Goal: Communication & Community: Answer question/provide support

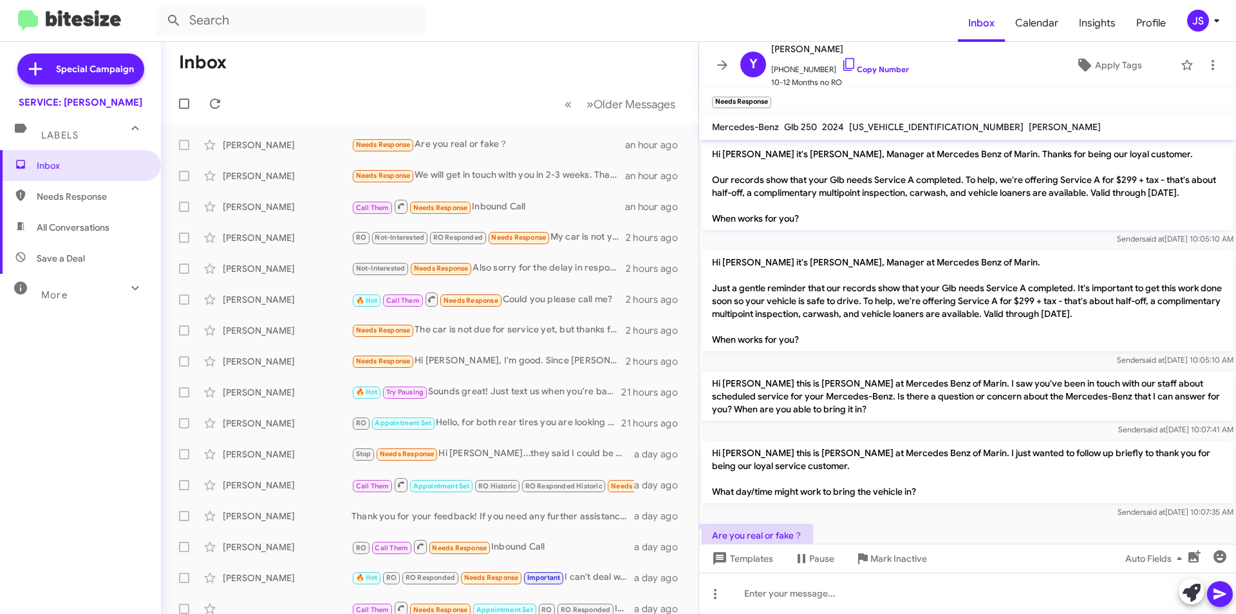
scroll to position [37, 0]
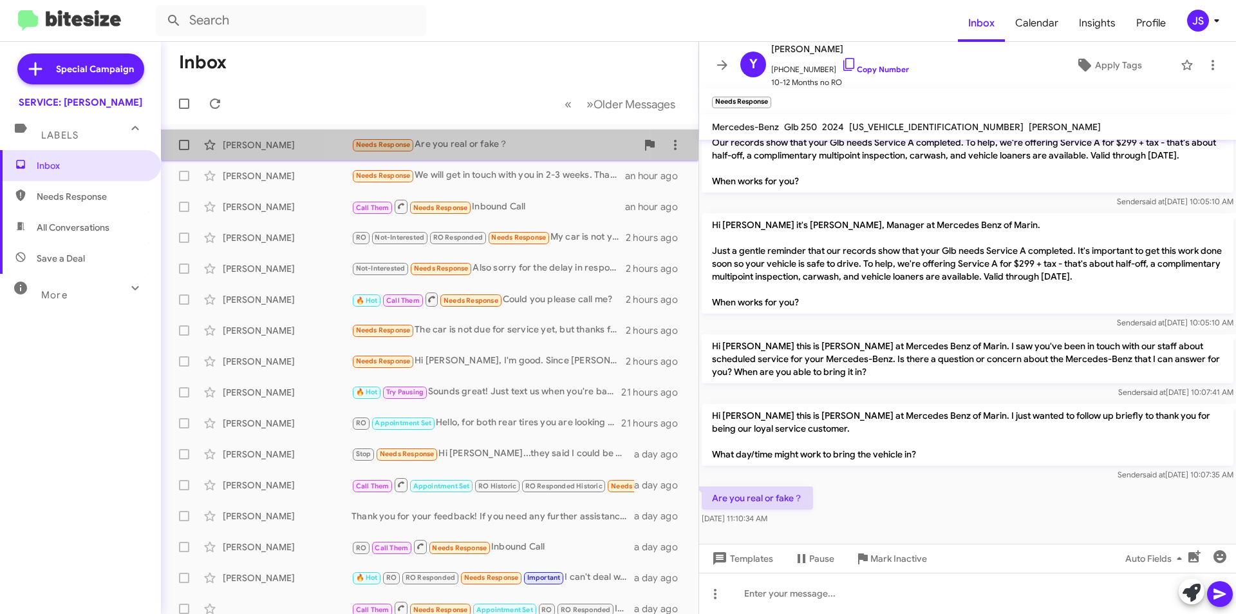
click at [444, 139] on div "Needs Response Are you real or fake？" at bounding box center [494, 144] width 285 height 15
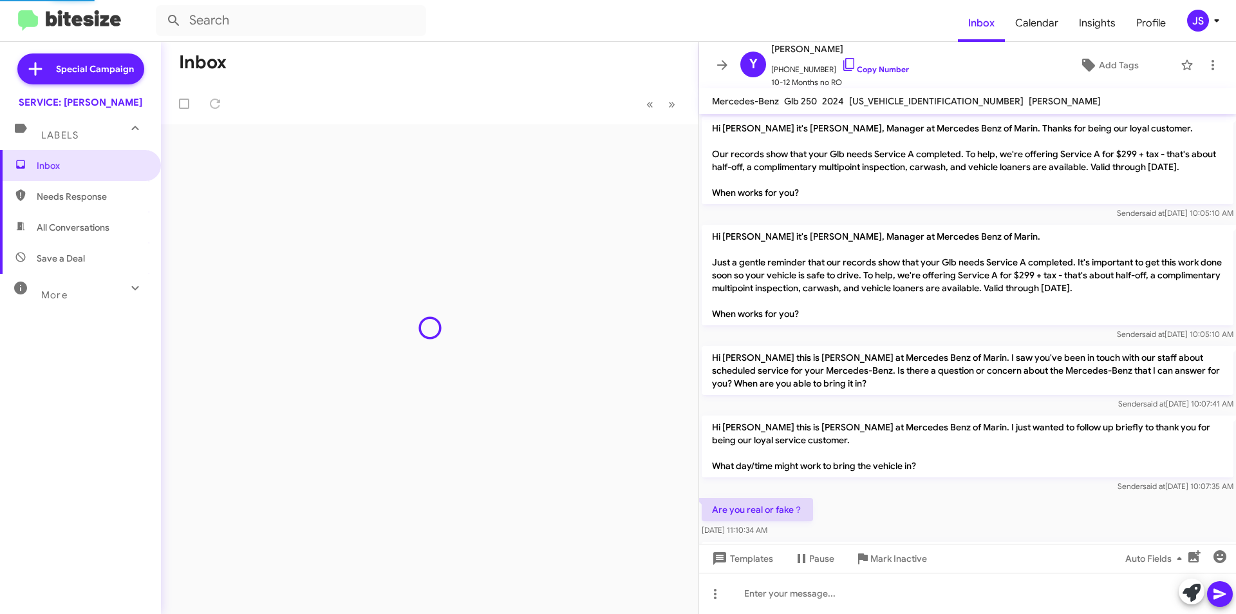
scroll to position [46, 0]
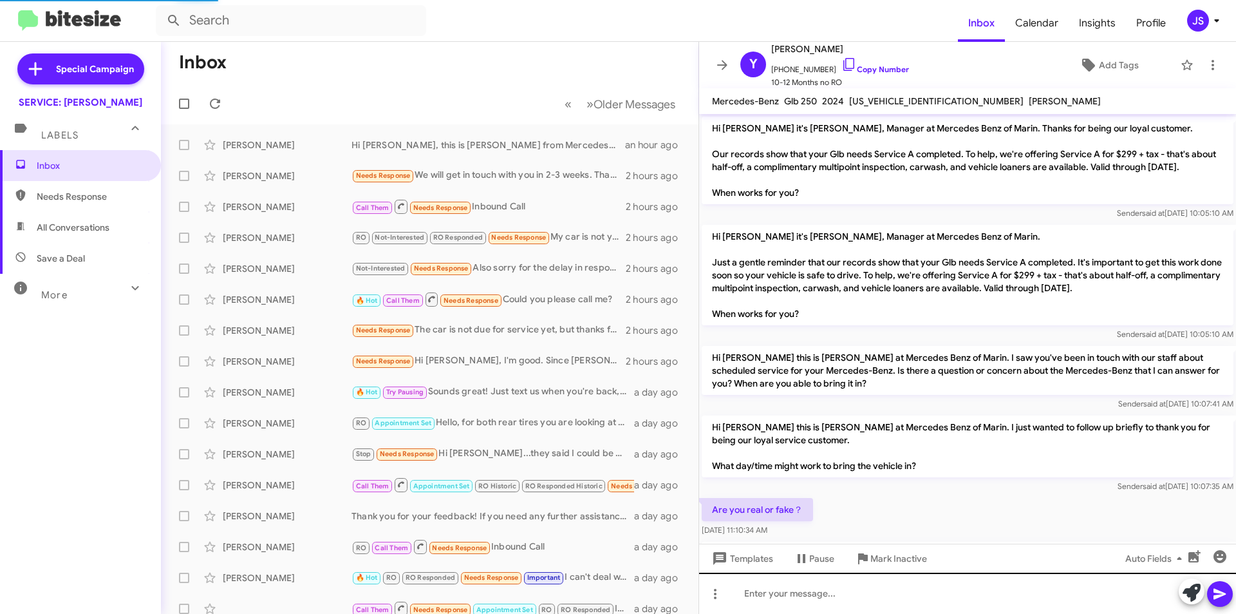
scroll to position [71, 0]
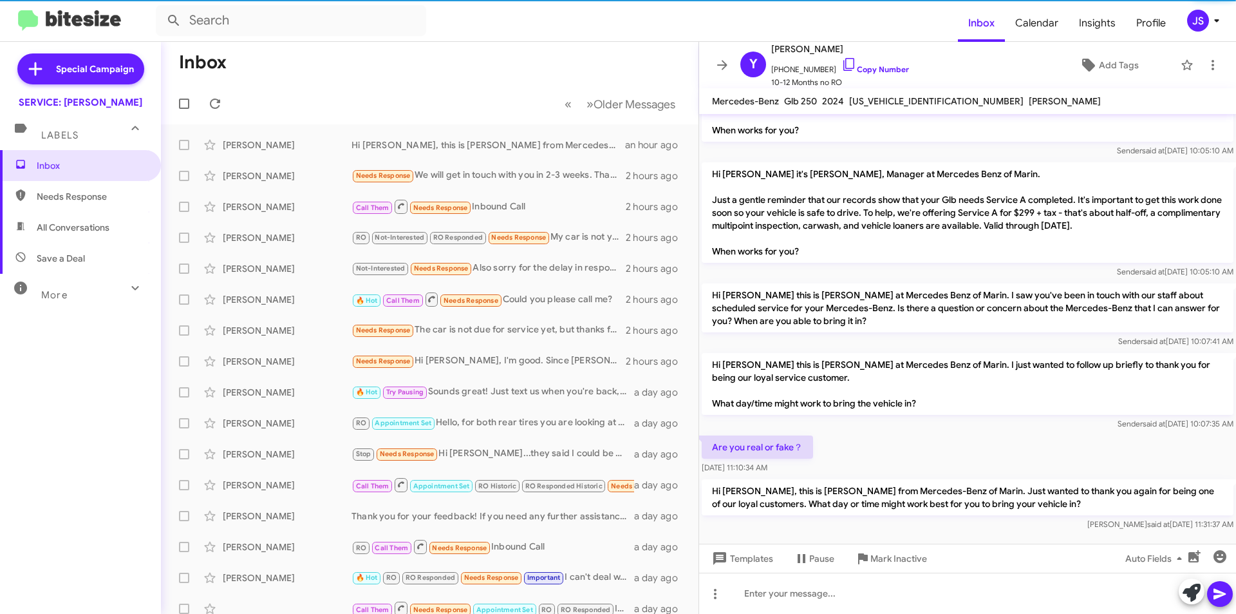
scroll to position [71, 0]
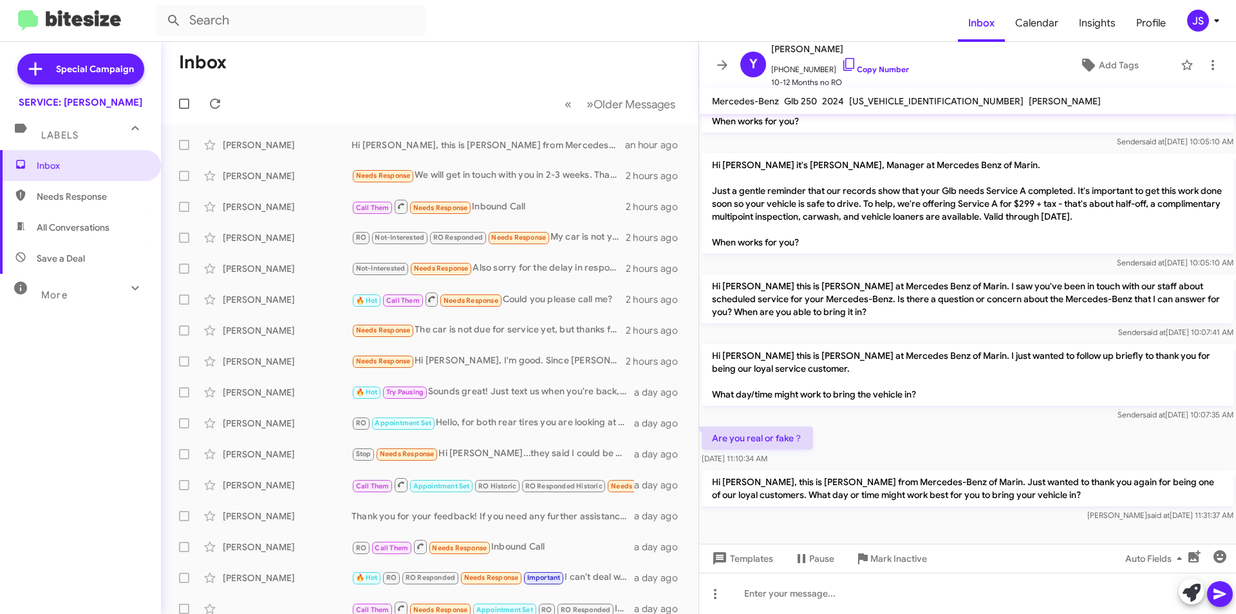
click at [977, 509] on div "Raul said at Sep 16, 2025, 11:31:37 AM" at bounding box center [968, 515] width 532 height 13
click at [310, 169] on div "[PERSON_NAME]" at bounding box center [287, 175] width 129 height 13
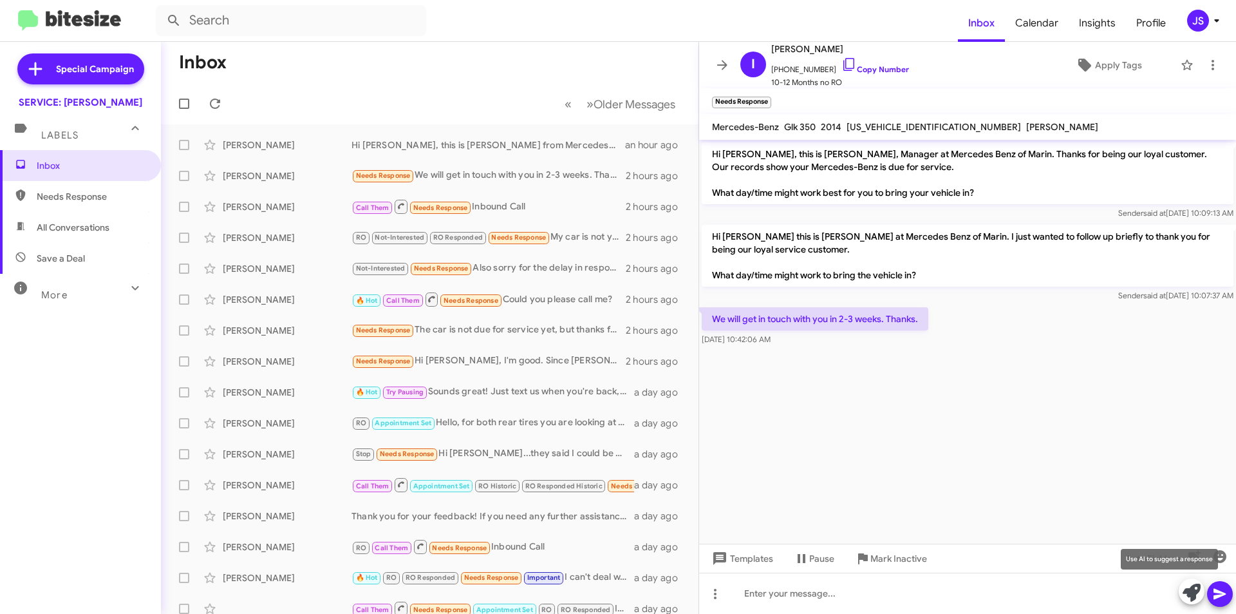
click at [1184, 586] on icon at bounding box center [1192, 592] width 18 height 18
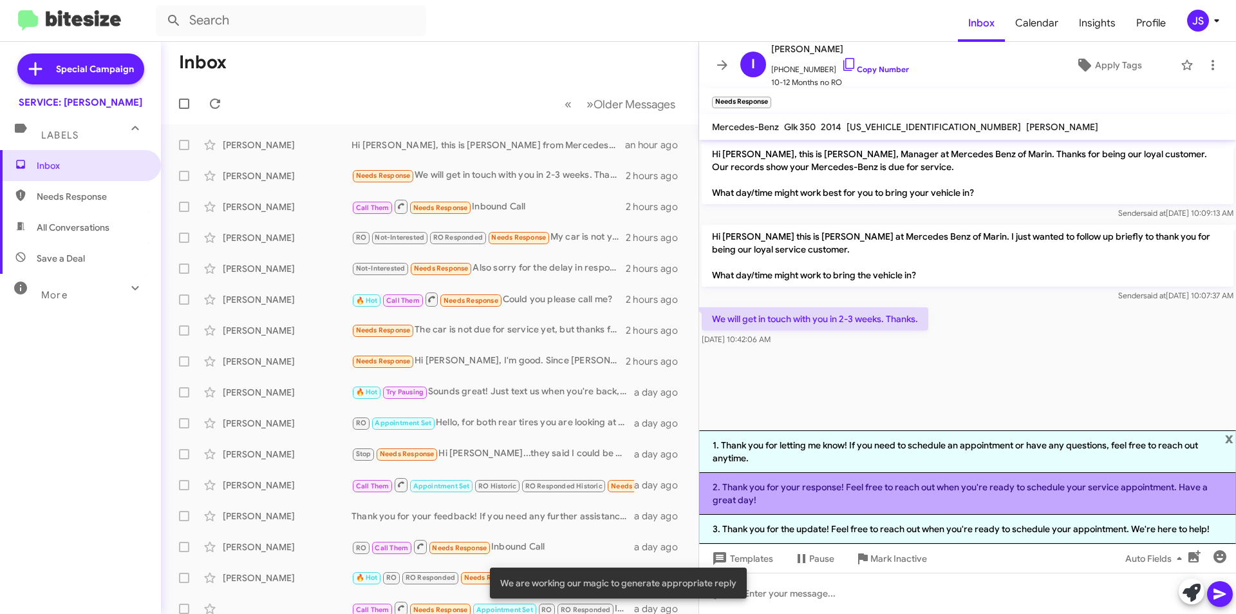
click at [856, 493] on li "2. Thank you for your response! Feel free to reach out when you're ready to sch…" at bounding box center [967, 494] width 537 height 42
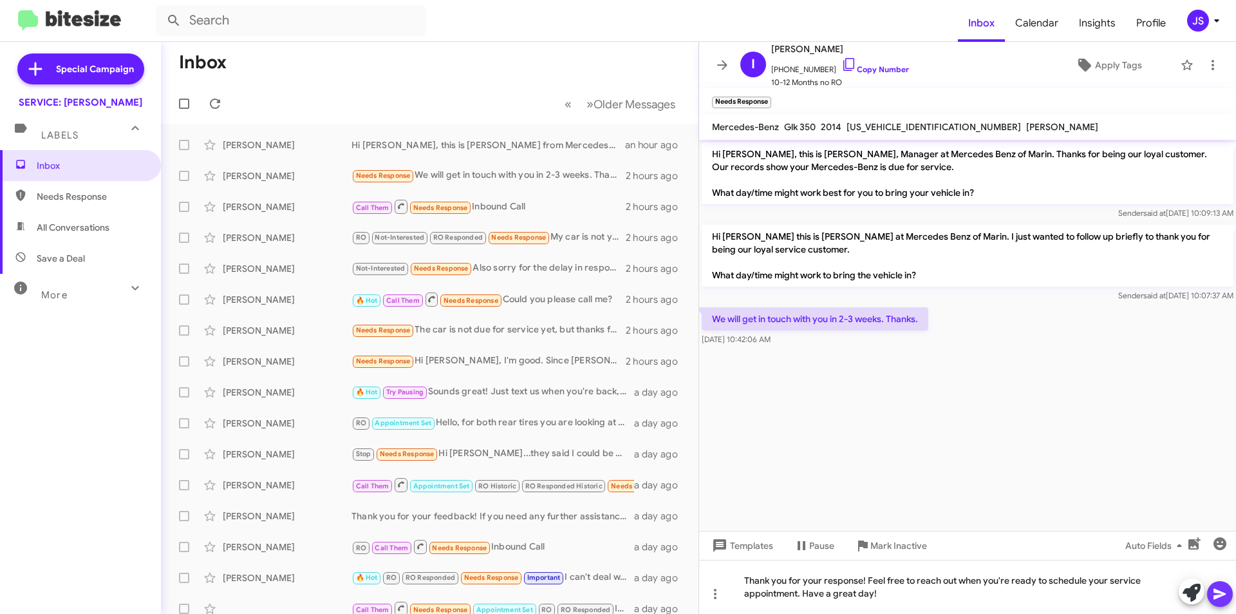
click at [1216, 587] on icon at bounding box center [1219, 593] width 15 height 15
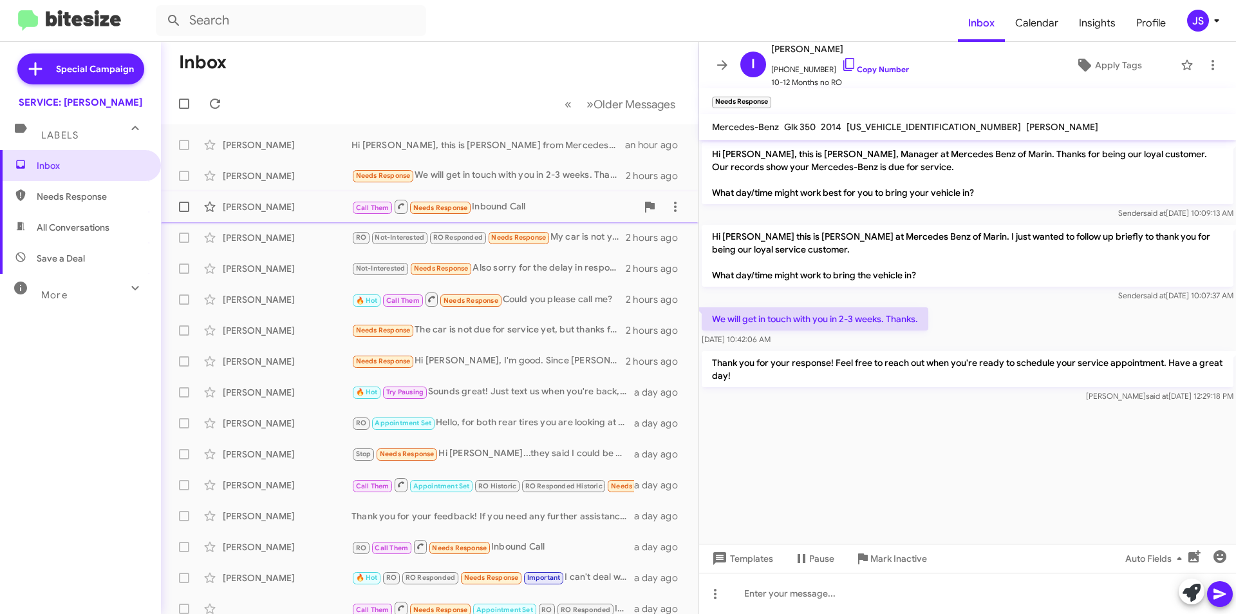
click at [326, 211] on div "[PERSON_NAME]" at bounding box center [287, 206] width 129 height 13
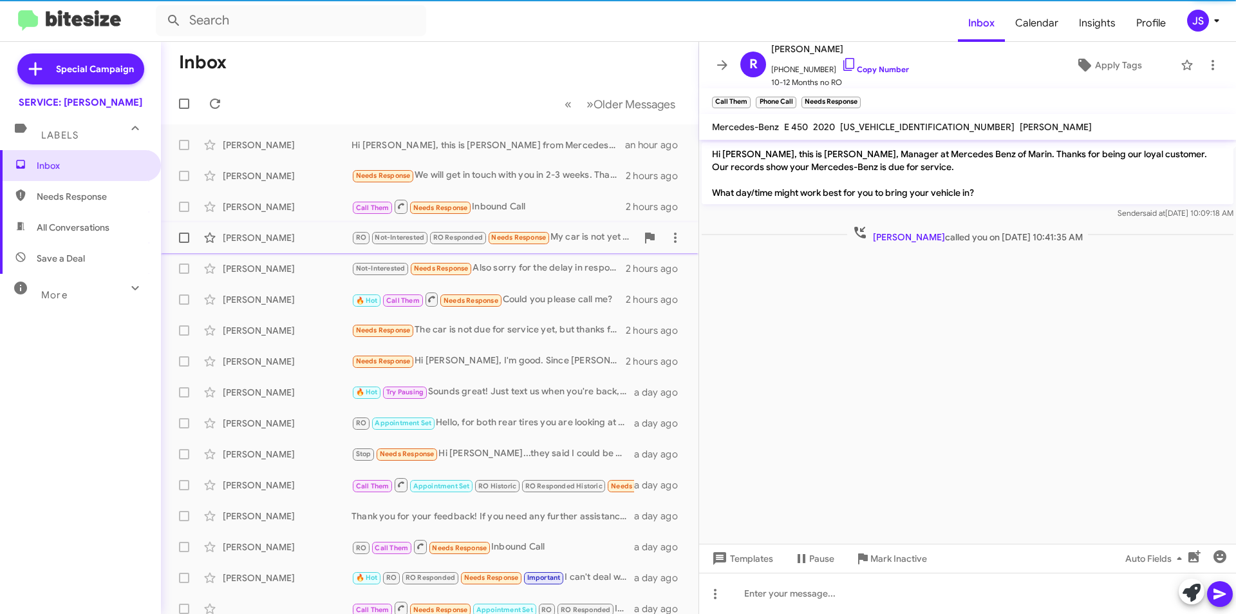
click at [293, 247] on div "Diana Ropalidis RO Not-Interested RO Responded Needs Response My car is not yet…" at bounding box center [429, 238] width 517 height 26
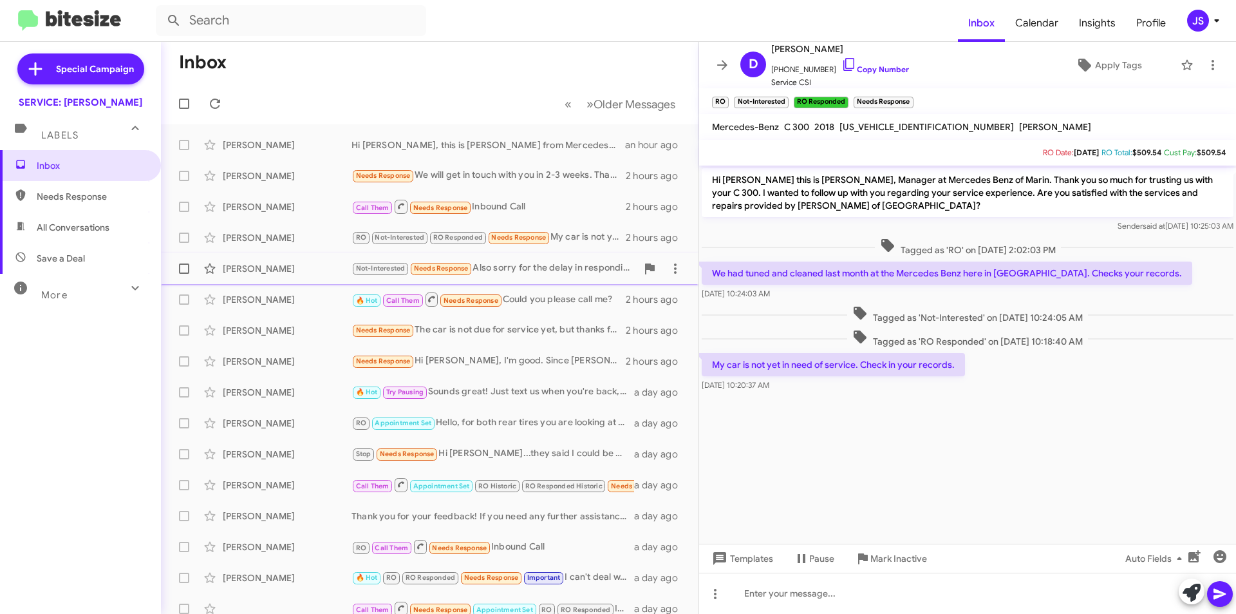
click at [291, 272] on div "[PERSON_NAME]" at bounding box center [287, 268] width 129 height 13
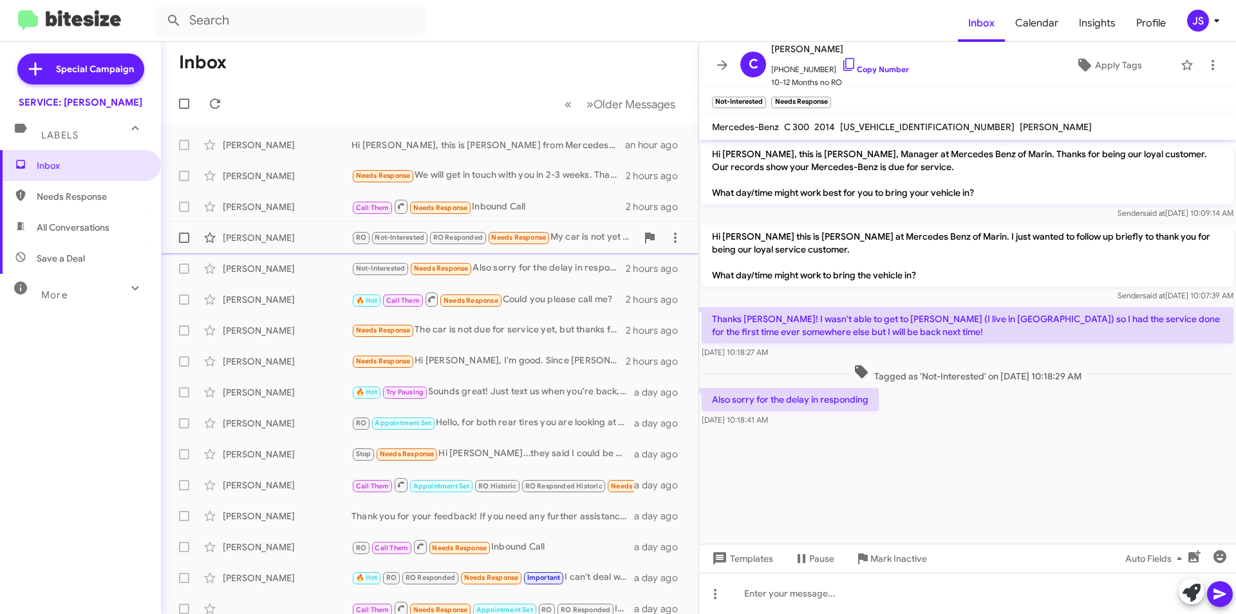
click at [281, 240] on div "[PERSON_NAME]" at bounding box center [287, 237] width 129 height 13
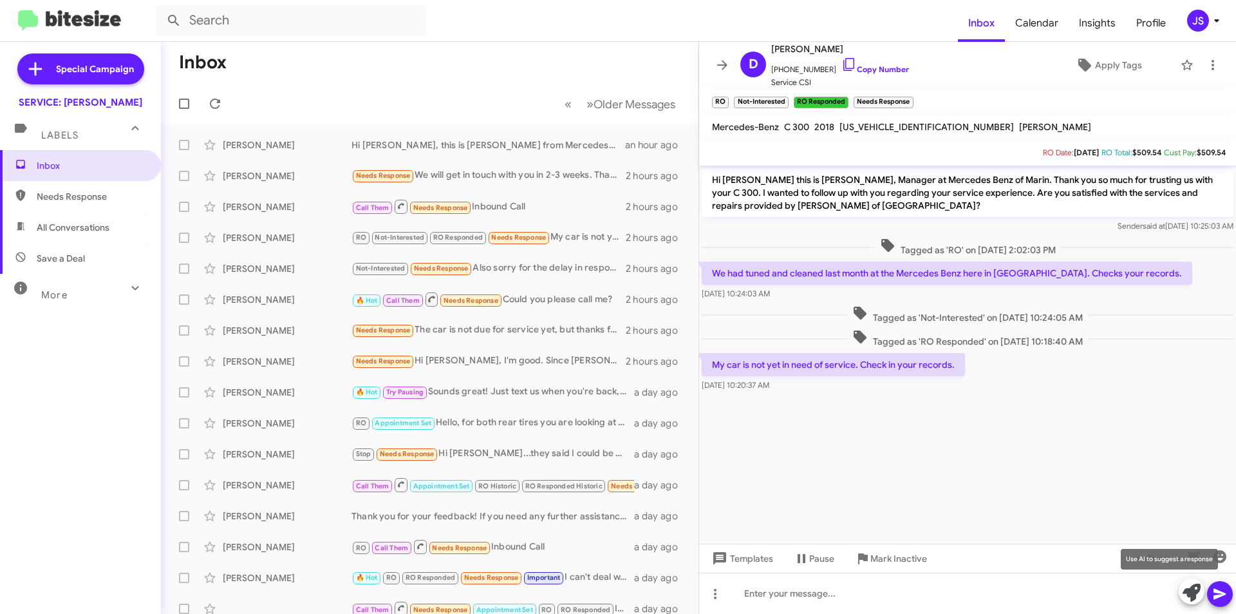
click at [1190, 596] on icon at bounding box center [1192, 592] width 18 height 18
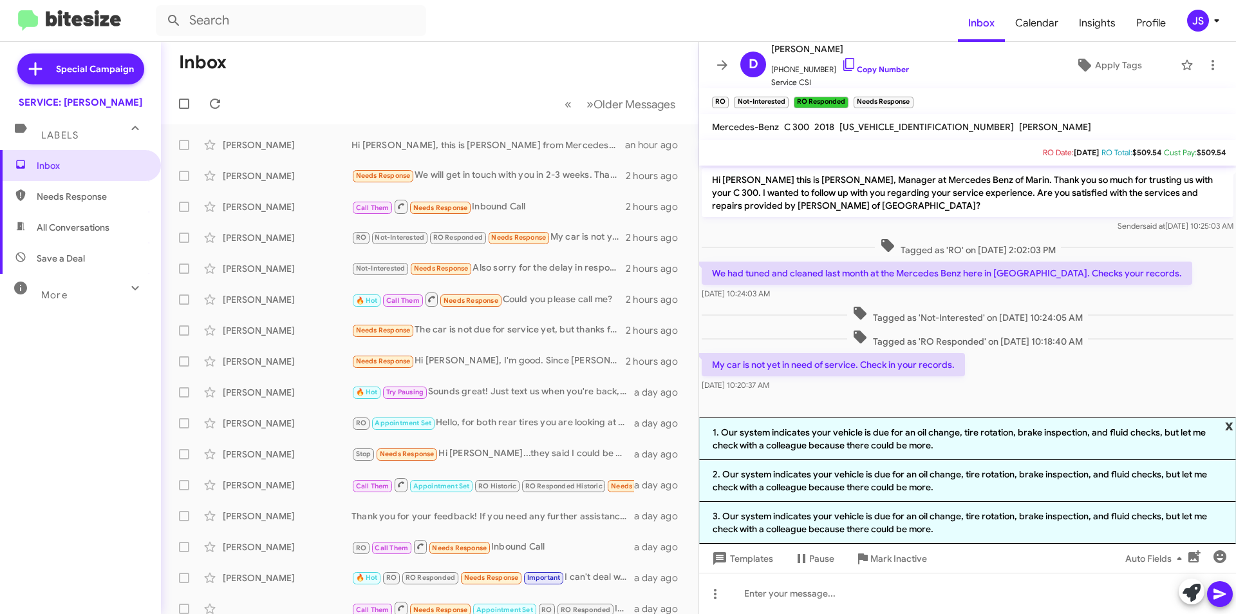
click at [1230, 426] on span "x" at bounding box center [1229, 424] width 8 height 15
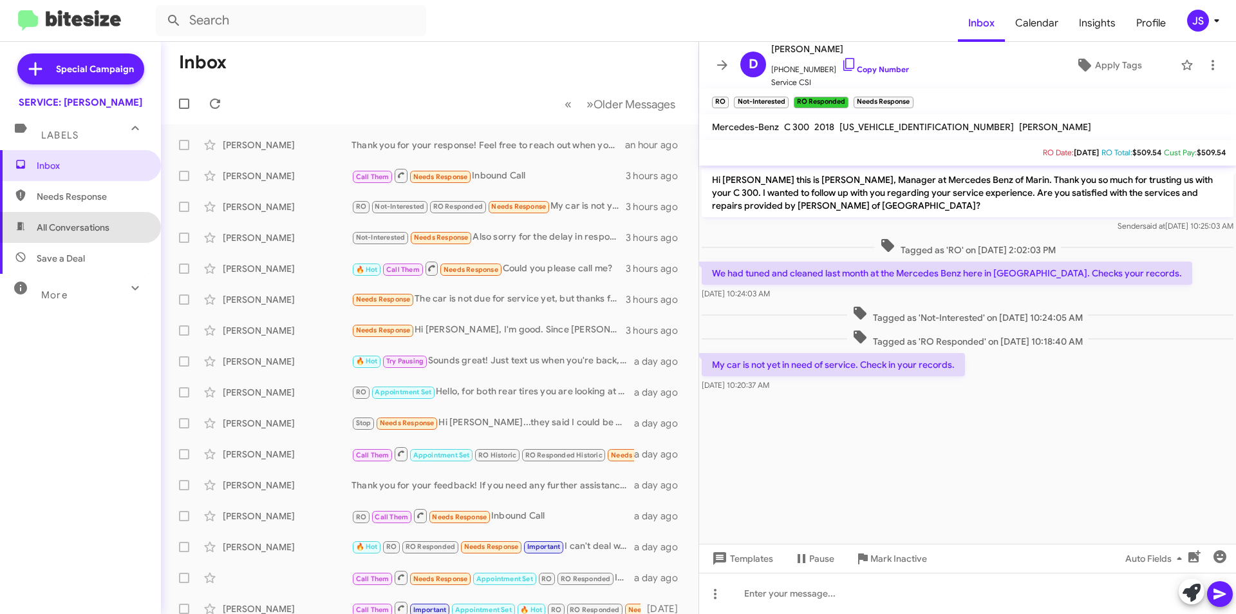
click at [84, 226] on span "All Conversations" at bounding box center [73, 227] width 73 height 13
type input "in:all-conversations"
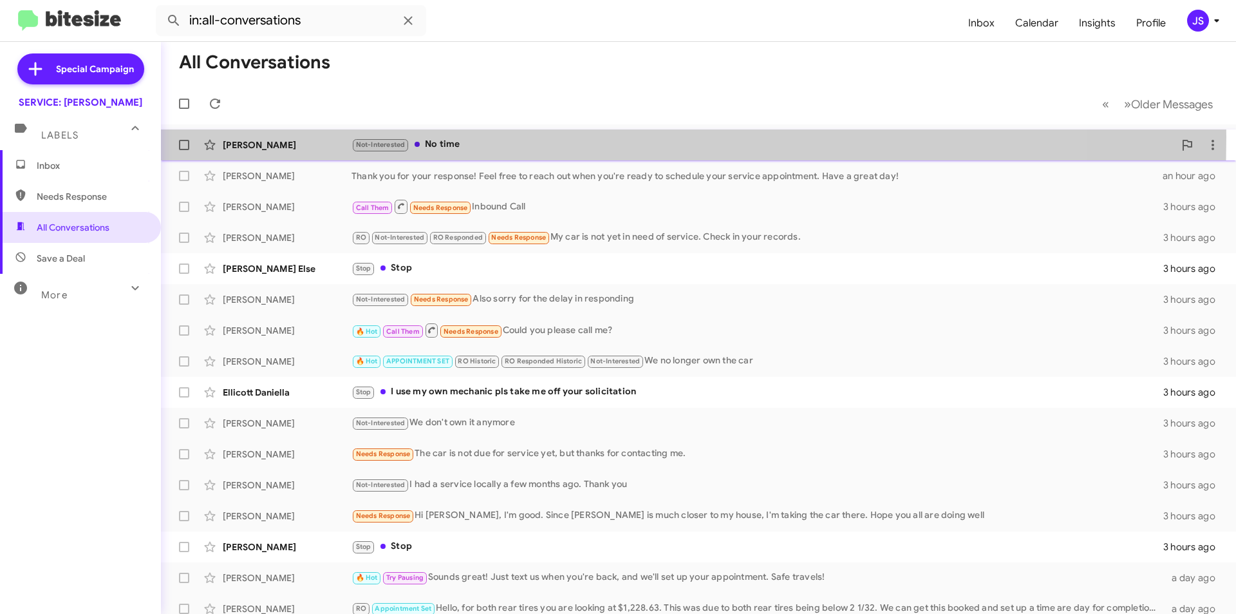
click at [339, 136] on div "[PERSON_NAME] Not-Interested No time 6 minutes ago" at bounding box center [698, 145] width 1055 height 26
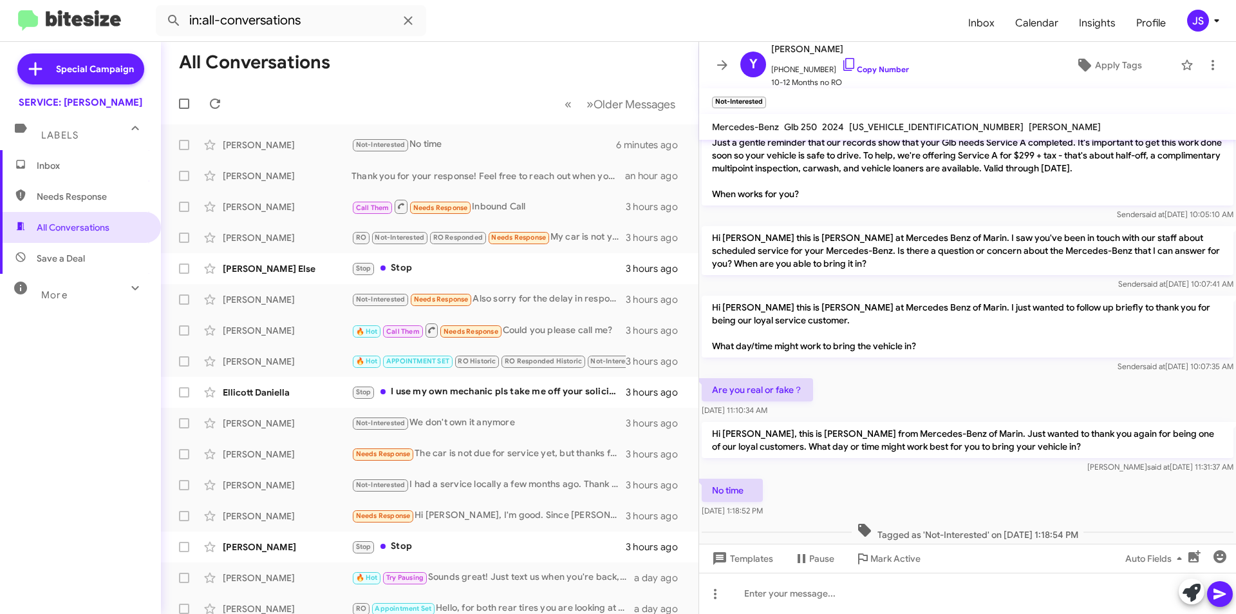
scroll to position [171, 0]
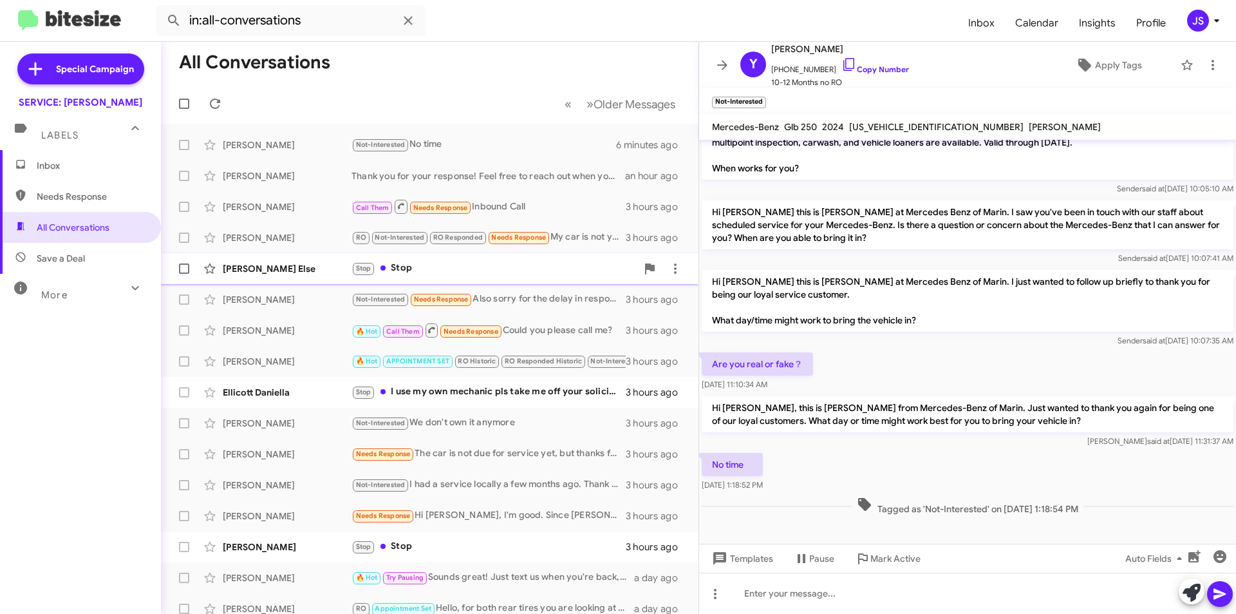
click at [469, 275] on div "Stop Stop" at bounding box center [494, 268] width 285 height 15
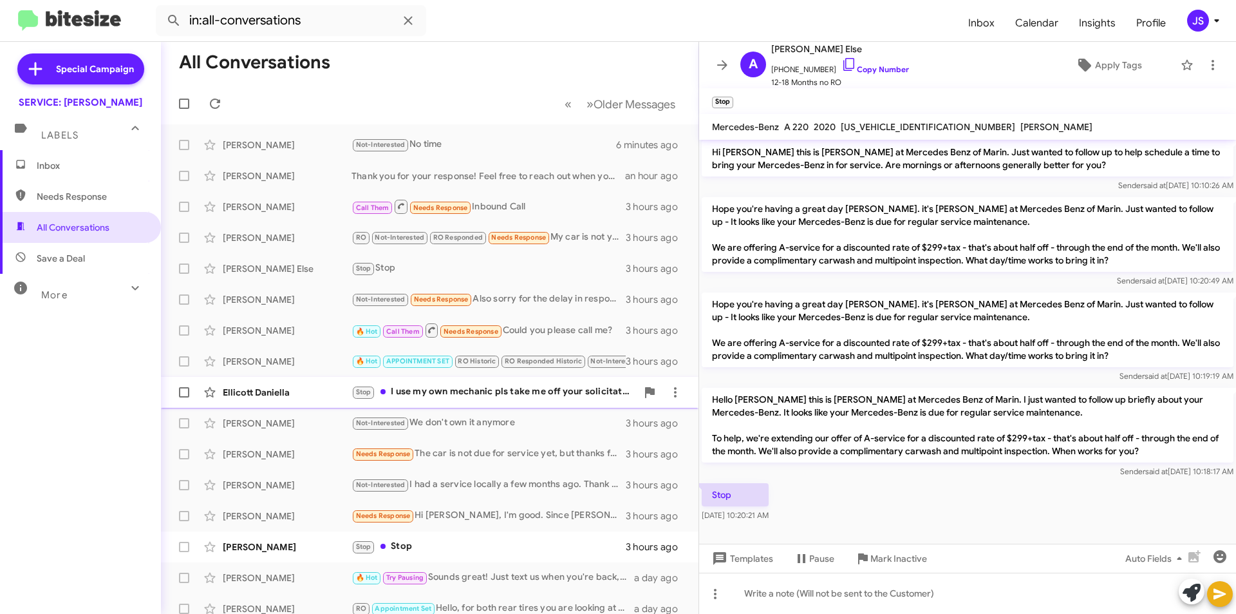
click at [303, 392] on div "Ellicott Daniella" at bounding box center [287, 392] width 129 height 13
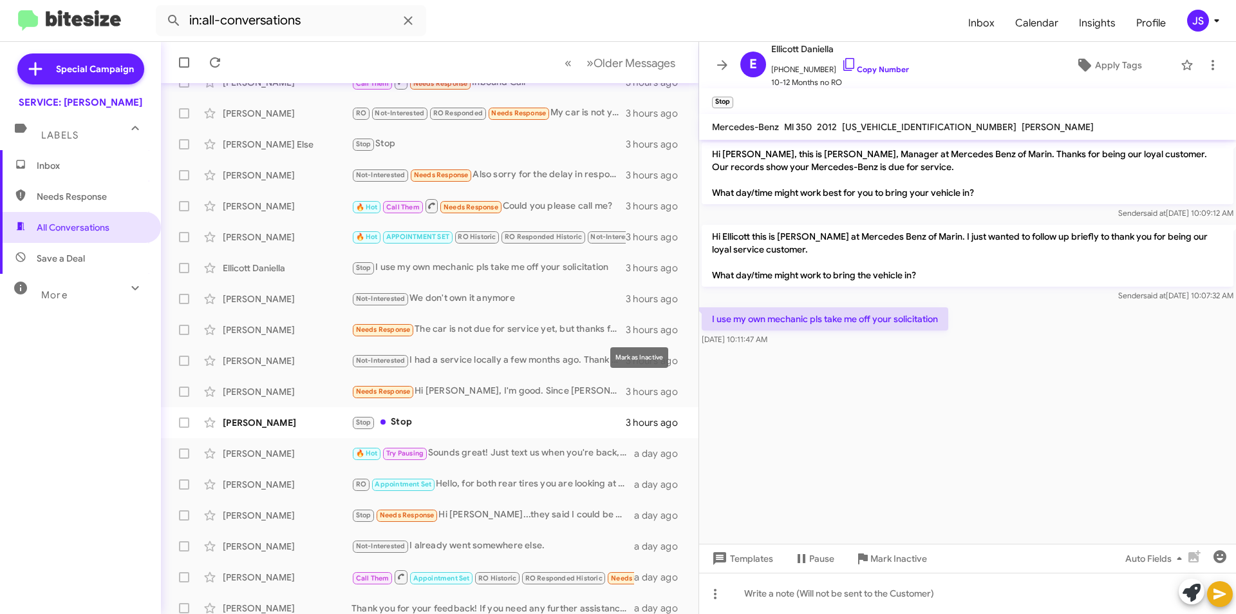
scroll to position [129, 0]
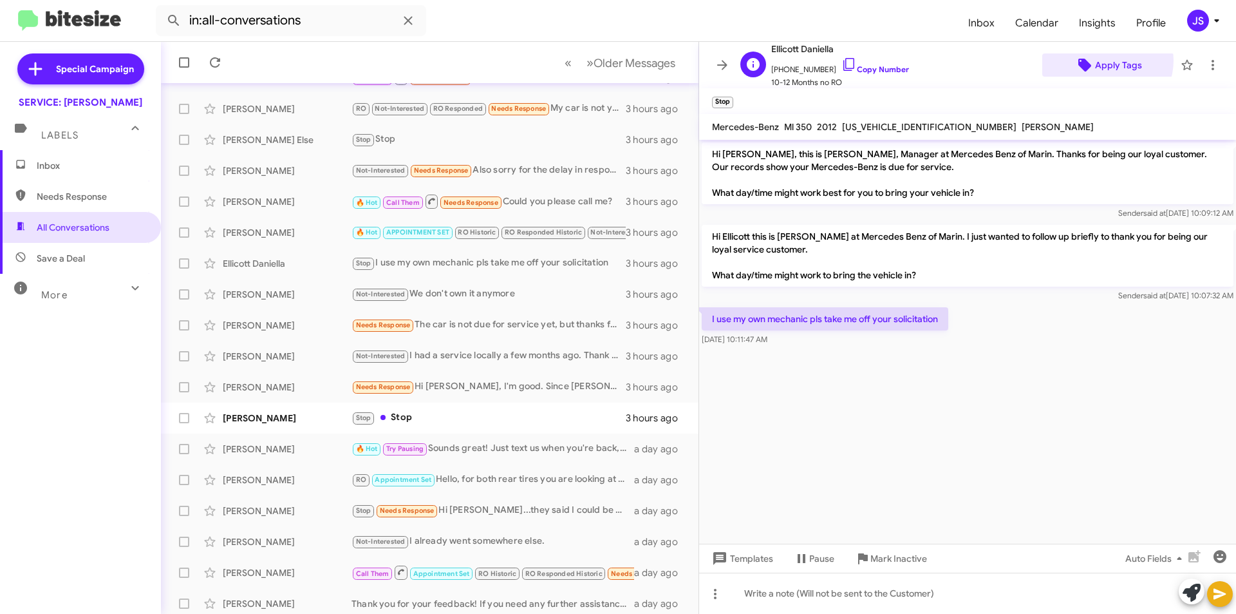
click at [1100, 61] on span "Apply Tags" at bounding box center [1118, 64] width 47 height 23
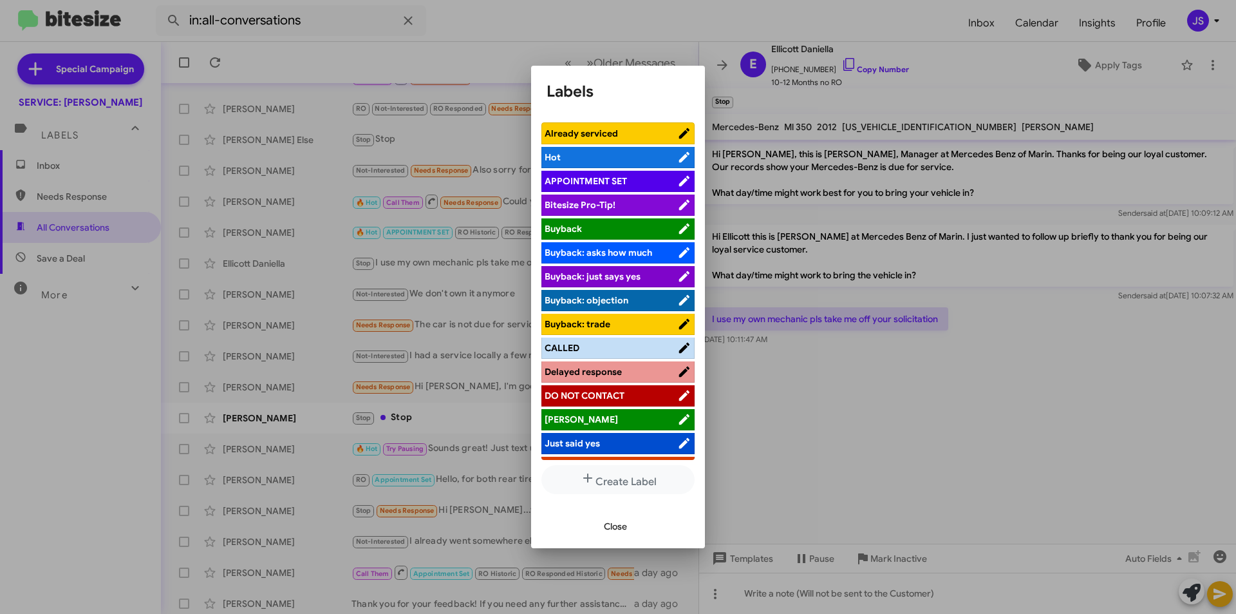
click at [603, 399] on span "DO NOT CONTACT" at bounding box center [585, 396] width 80 height 12
click at [610, 522] on span "Close" at bounding box center [615, 525] width 23 height 23
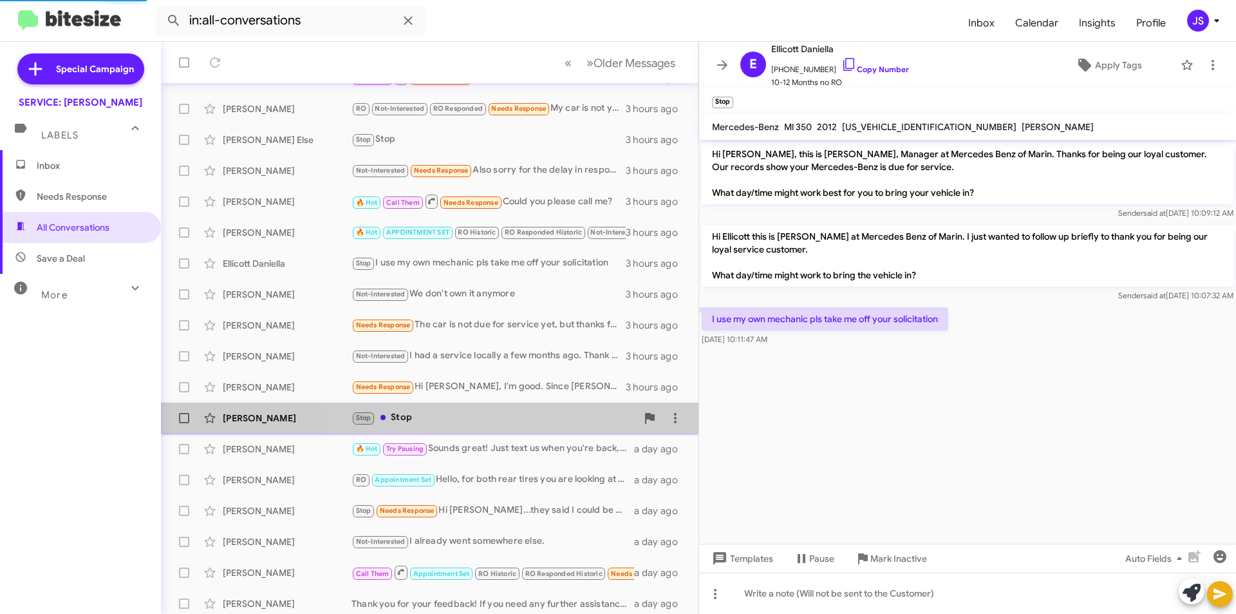
drag, startPoint x: 536, startPoint y: 417, endPoint x: 538, endPoint y: 426, distance: 9.8
click at [536, 417] on div "Stop Stop" at bounding box center [494, 417] width 285 height 15
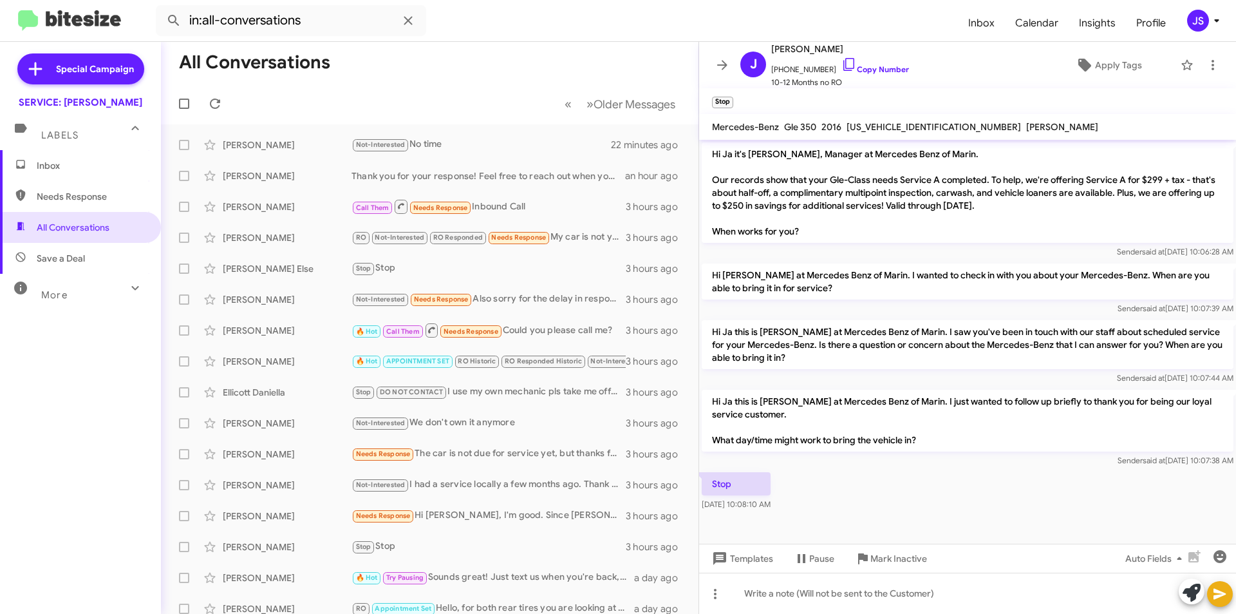
click at [59, 147] on mat-expansion-panel-header "Labels" at bounding box center [80, 129] width 161 height 41
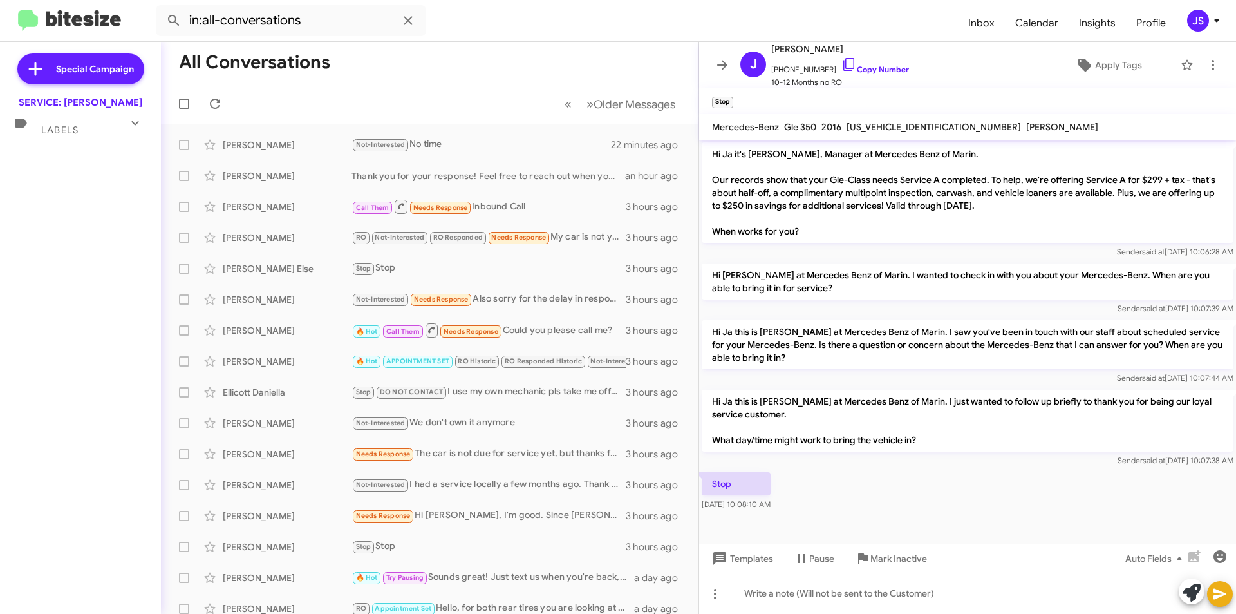
click at [75, 120] on div "Labels" at bounding box center [67, 125] width 115 height 24
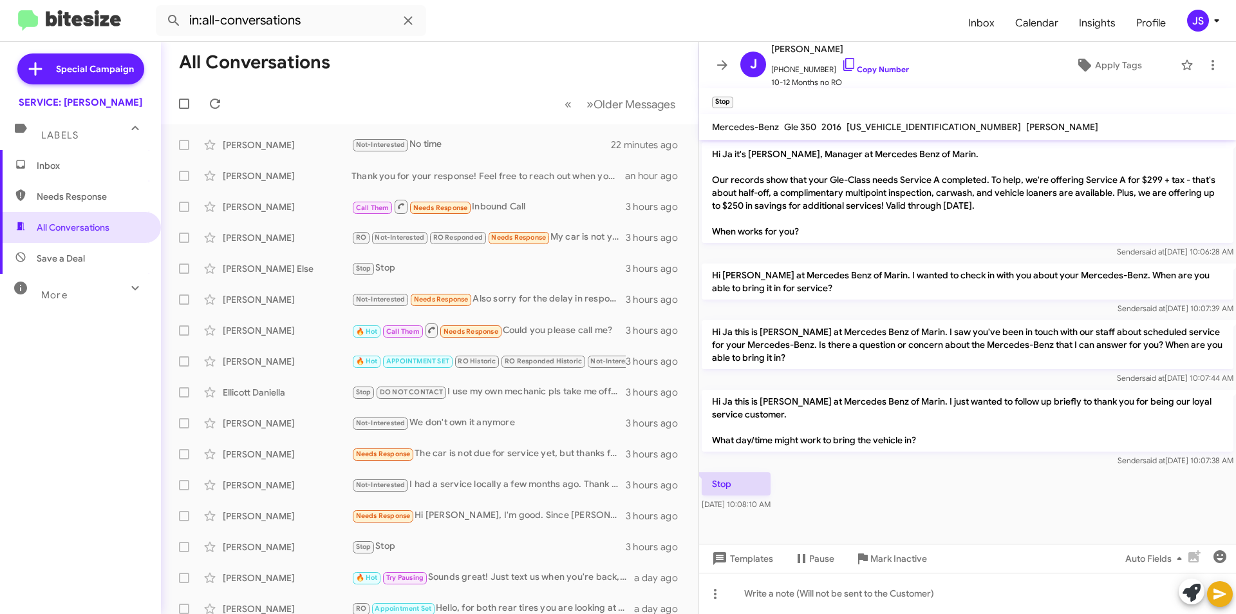
click at [75, 158] on span "Inbox" at bounding box center [80, 165] width 161 height 31
